Goal: Find contact information: Find contact information

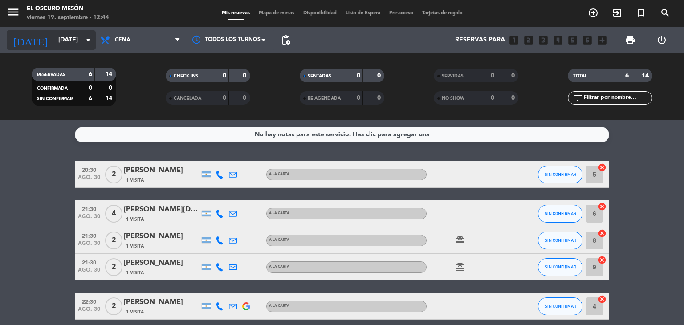
click at [89, 38] on icon "arrow_drop_down" at bounding box center [88, 40] width 11 height 11
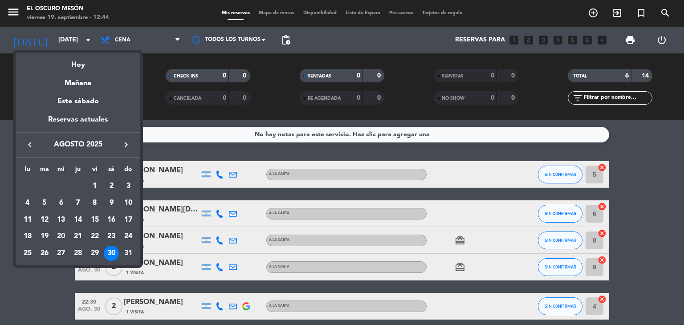
click at [123, 147] on icon "keyboard_arrow_right" at bounding box center [126, 144] width 11 height 11
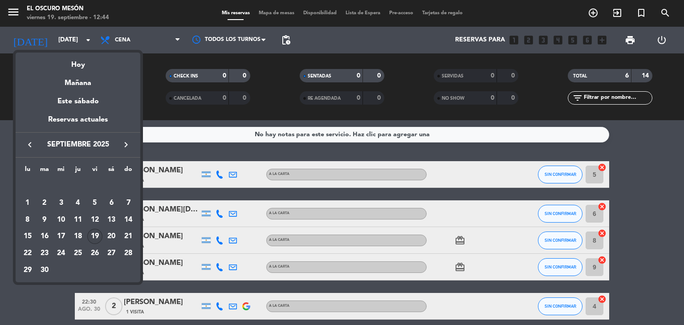
click at [94, 235] on div "19" at bounding box center [94, 236] width 15 height 15
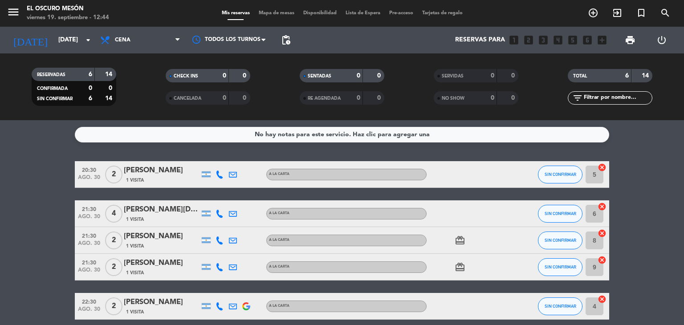
type input "[DATE]"
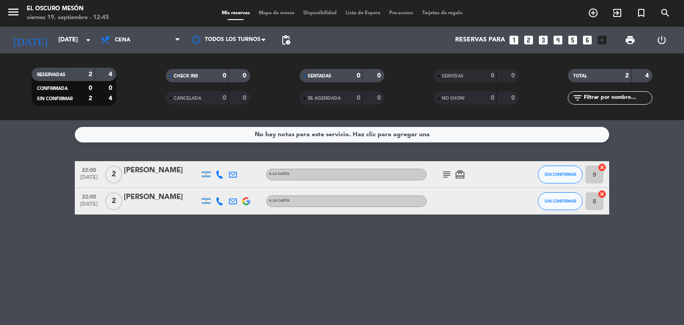
click at [220, 172] on icon at bounding box center [220, 175] width 8 height 8
click at [216, 148] on div "[PHONE_NUMBER]" at bounding box center [225, 150] width 58 height 9
copy div "[PHONE_NUMBER]"
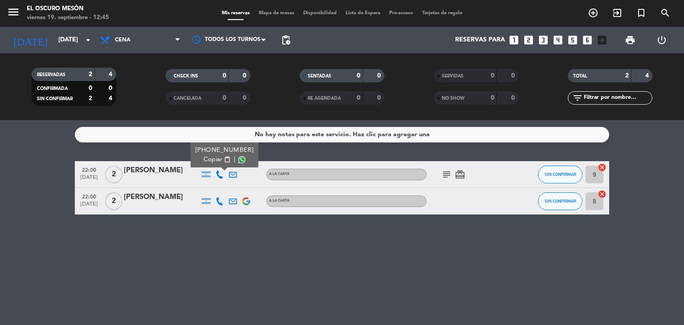
click at [221, 200] on icon at bounding box center [220, 201] width 8 height 8
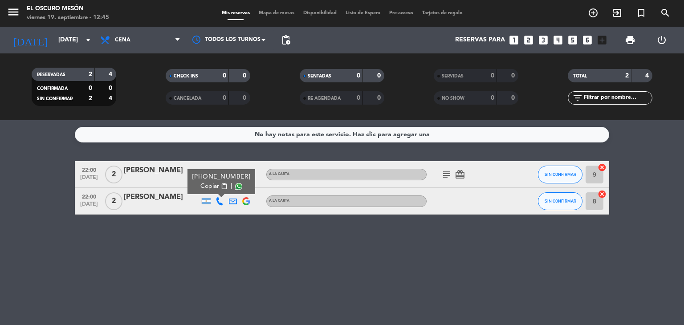
click at [223, 174] on div "[PHONE_NUMBER]" at bounding box center [221, 176] width 58 height 9
copy div "[PHONE_NUMBER]"
click at [275, 268] on div "No hay notas para este servicio. Haz clic para agregar una 22:00 [DATE] 2 [PERS…" at bounding box center [342, 222] width 684 height 205
